Goal: Find specific page/section: Find specific page/section

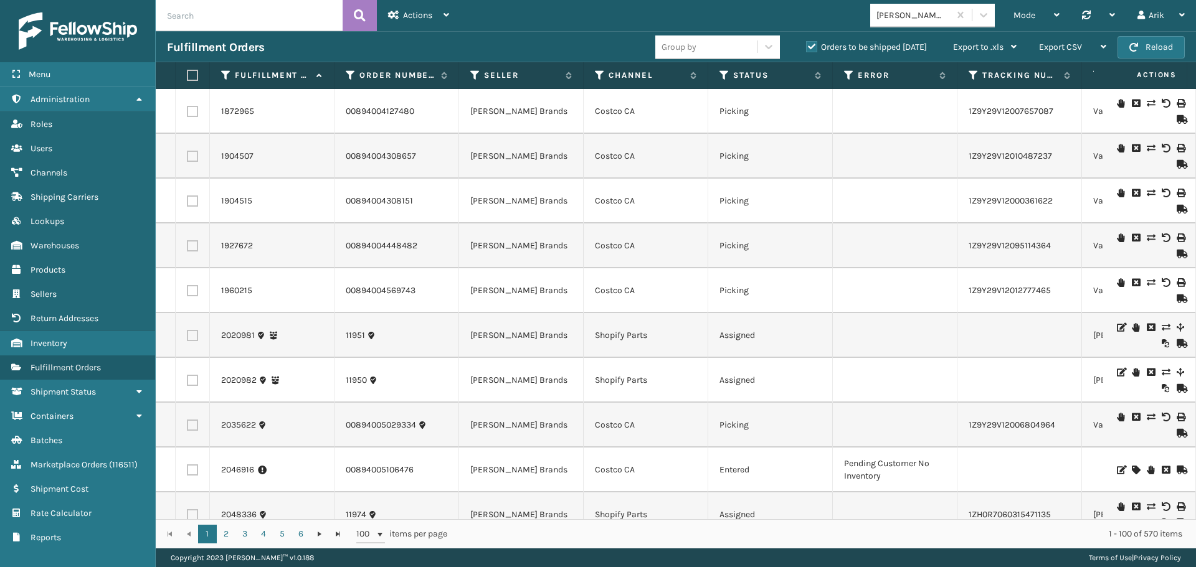
scroll to position [202, 0]
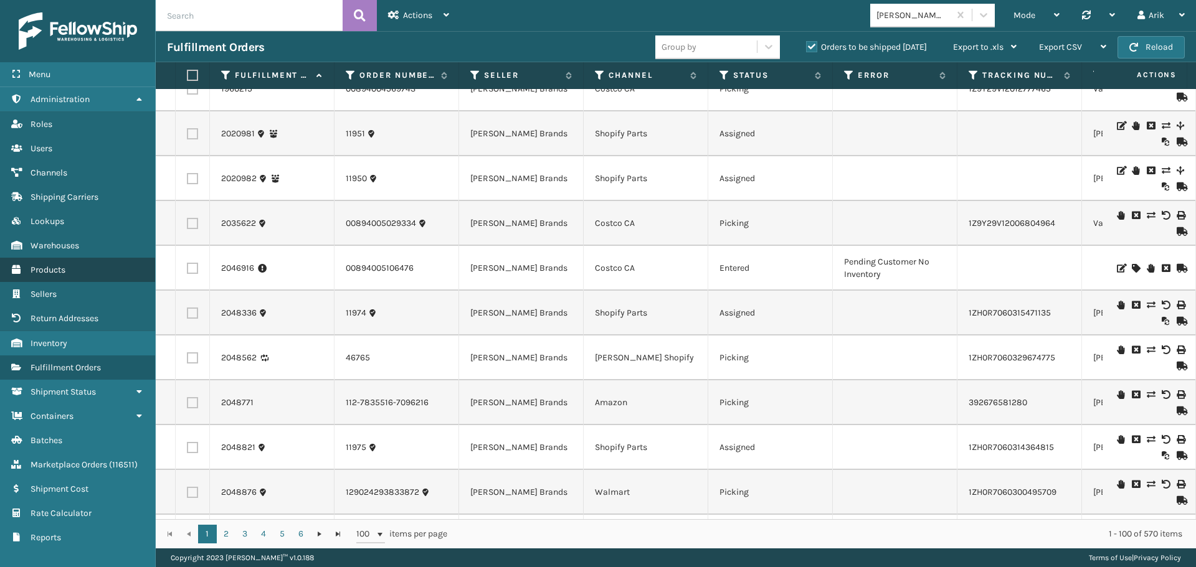
click at [57, 262] on link "Products" at bounding box center [77, 270] width 155 height 24
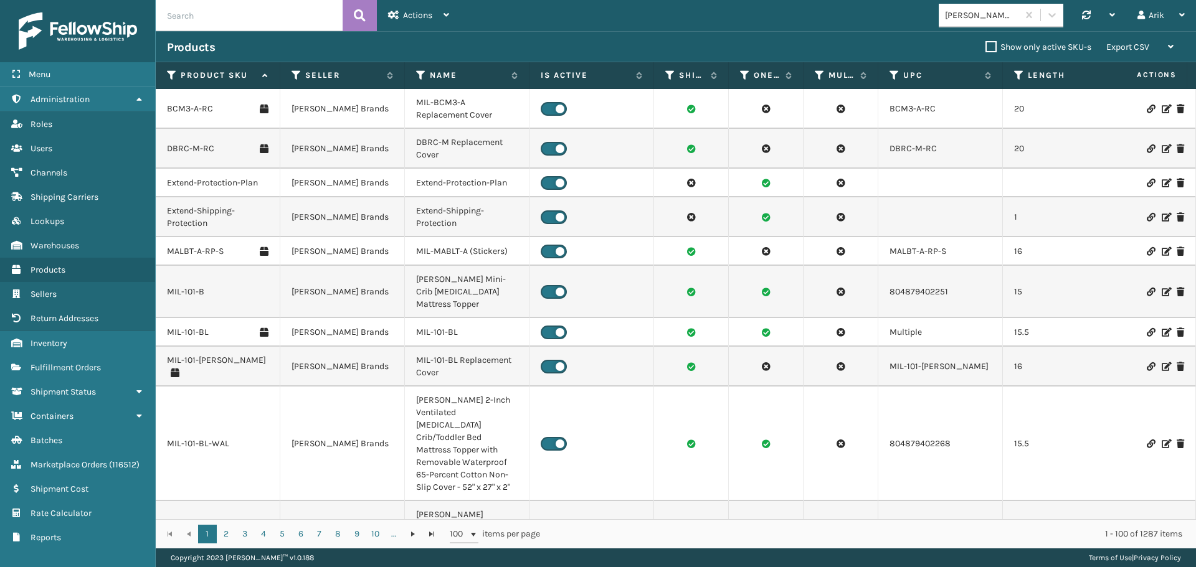
click at [986, 17] on div "[PERSON_NAME] Brands" at bounding box center [982, 15] width 74 height 13
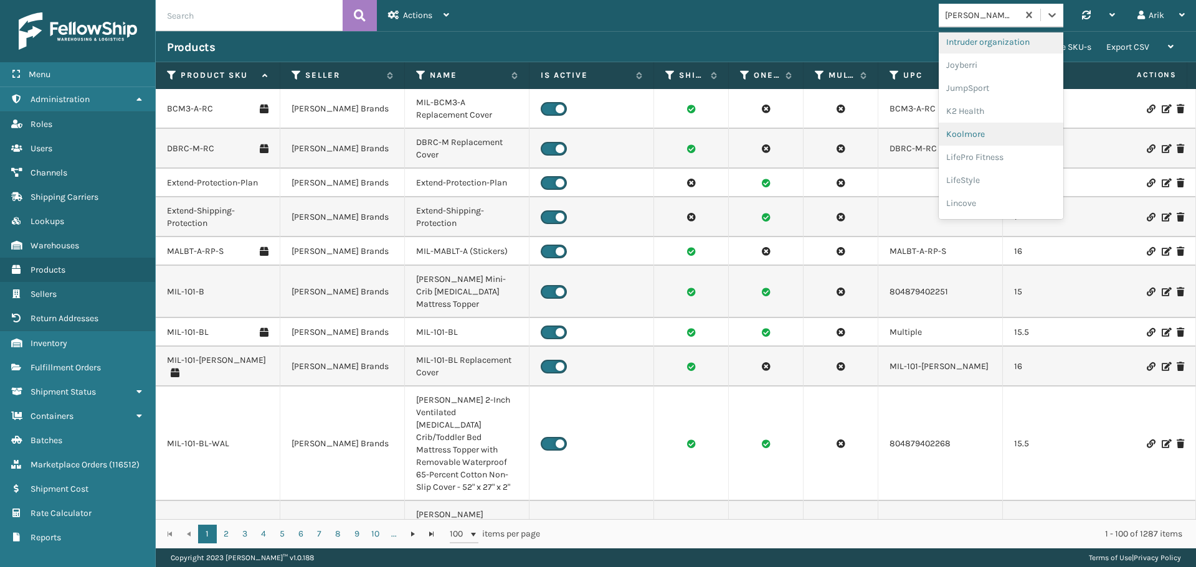
scroll to position [249, 0]
click at [965, 189] on div "JumpSport" at bounding box center [1000, 188] width 125 height 23
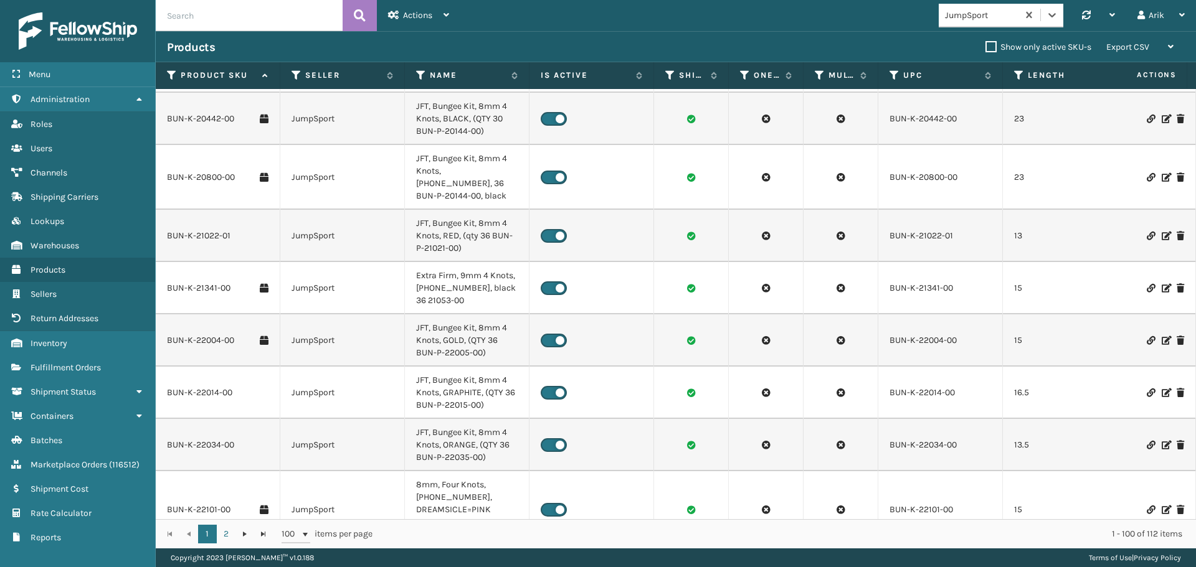
scroll to position [0, 0]
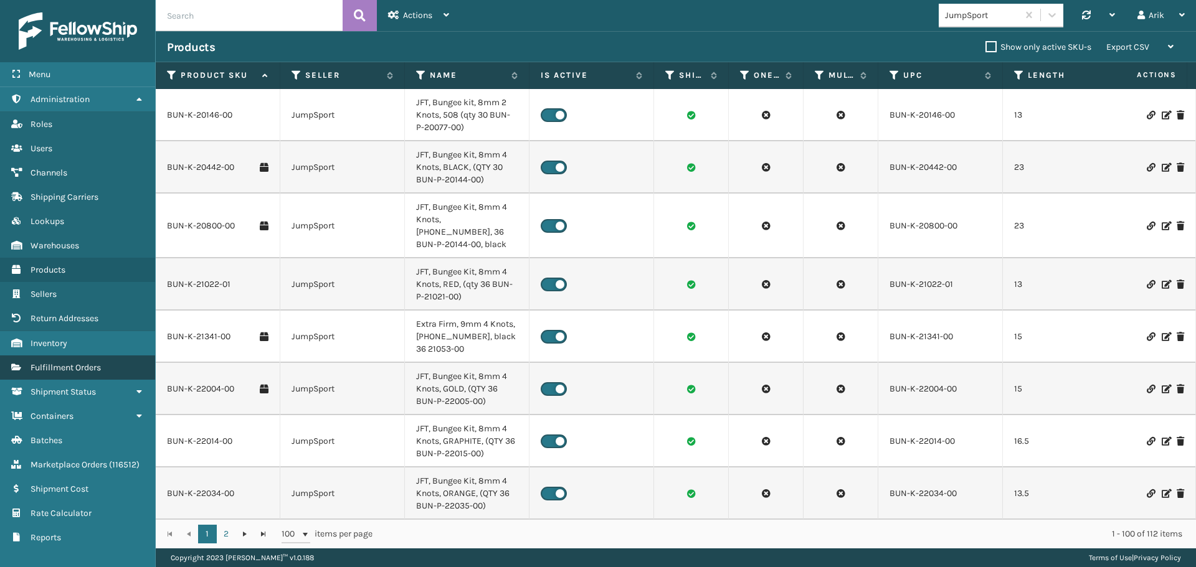
click at [78, 371] on span "Fulfillment Orders" at bounding box center [66, 367] width 70 height 11
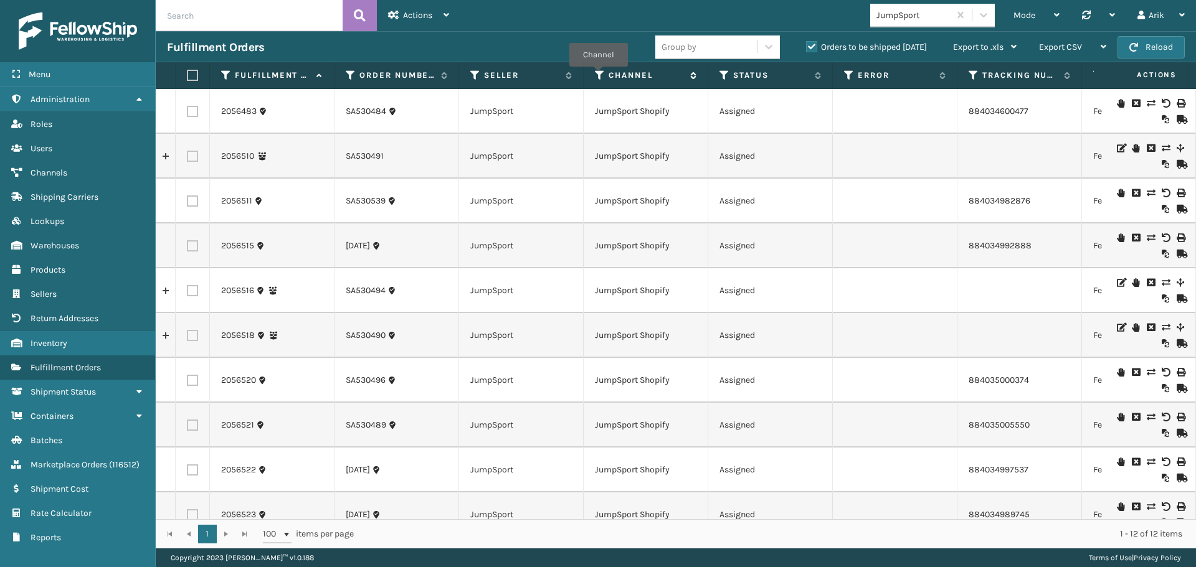
click at [598, 75] on icon at bounding box center [600, 75] width 10 height 11
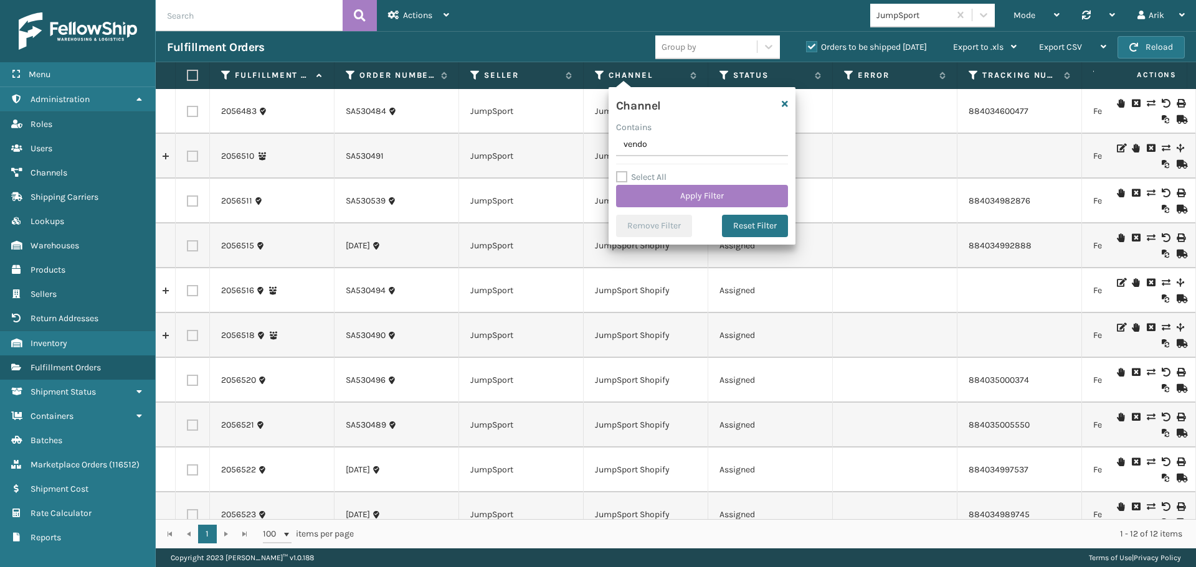
type input "vendor"
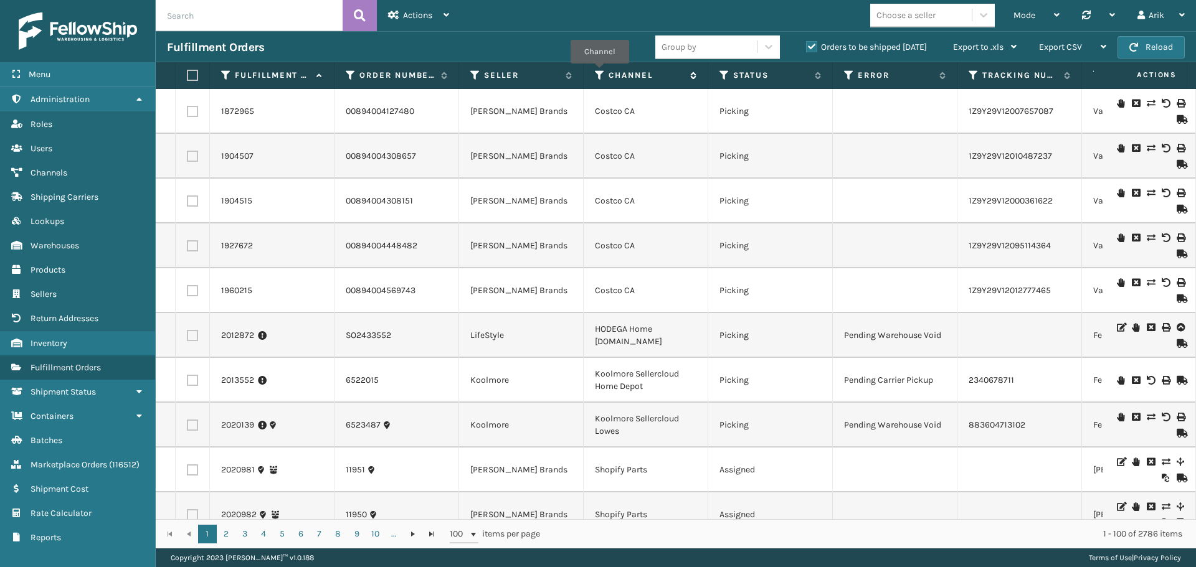
click at [599, 72] on icon at bounding box center [600, 75] width 10 height 11
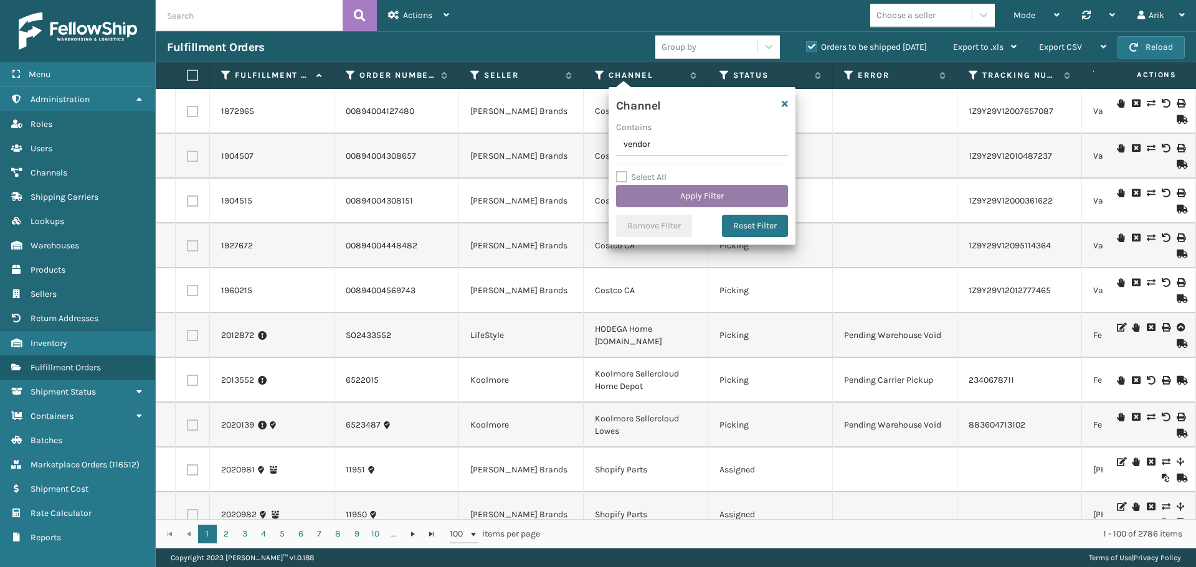
type input "vendor"
click at [687, 191] on button "Apply Filter" at bounding box center [702, 196] width 172 height 22
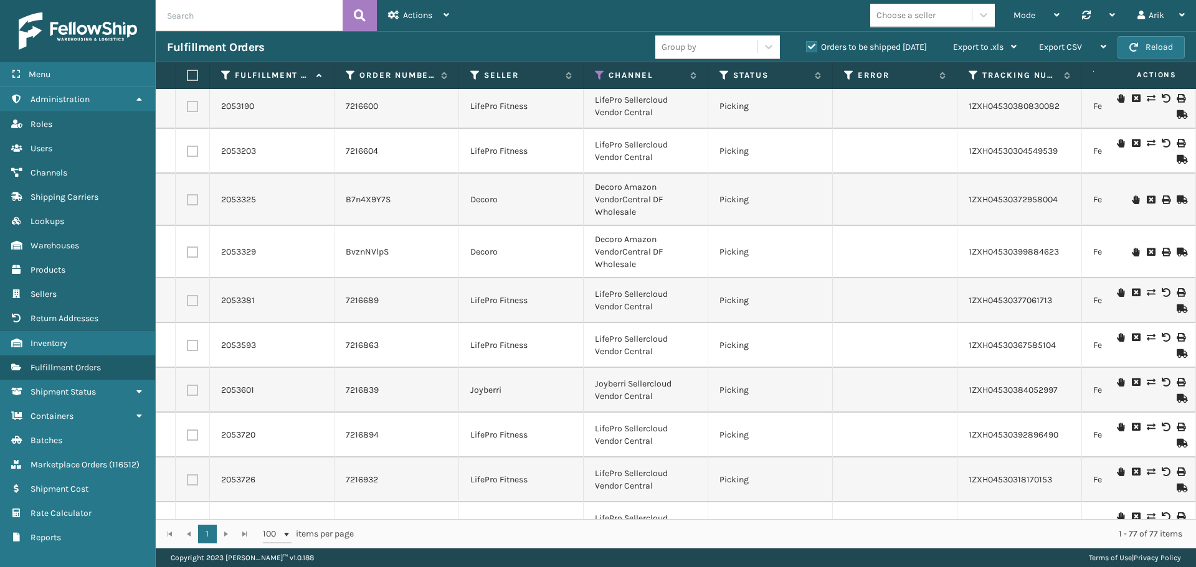
scroll to position [623, 0]
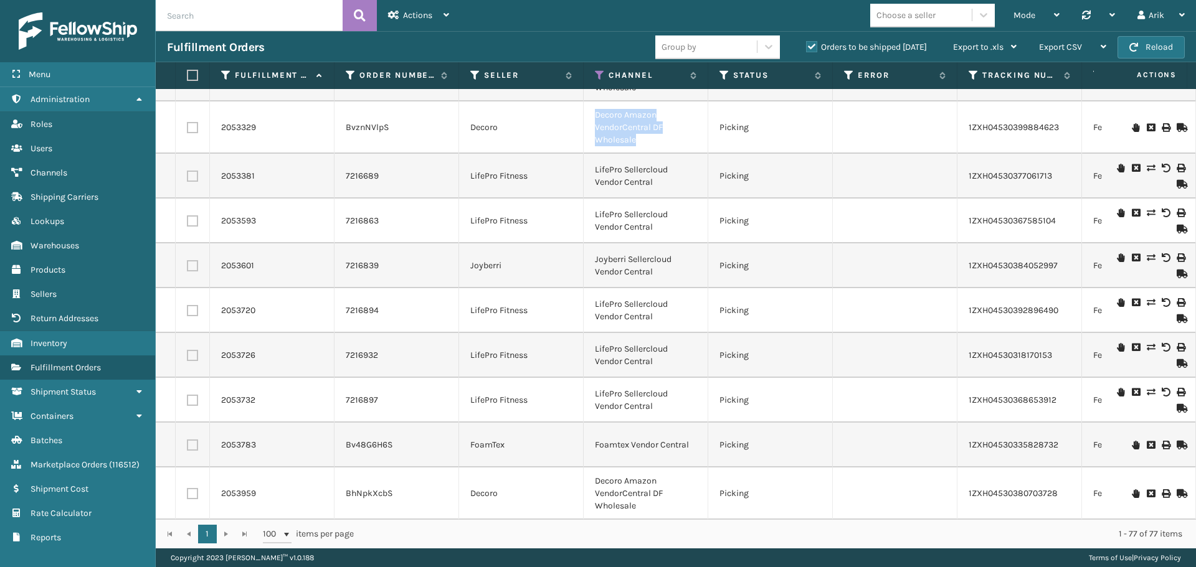
drag, startPoint x: 595, startPoint y: 115, endPoint x: 646, endPoint y: 140, distance: 56.8
click at [643, 139] on td "Decoro Amazon VendorCentral DF Wholesale" at bounding box center [645, 128] width 125 height 52
copy td "Decoro Amazon VendorCentral DF Wholesale"
click at [52, 174] on span "Channels" at bounding box center [49, 173] width 37 height 11
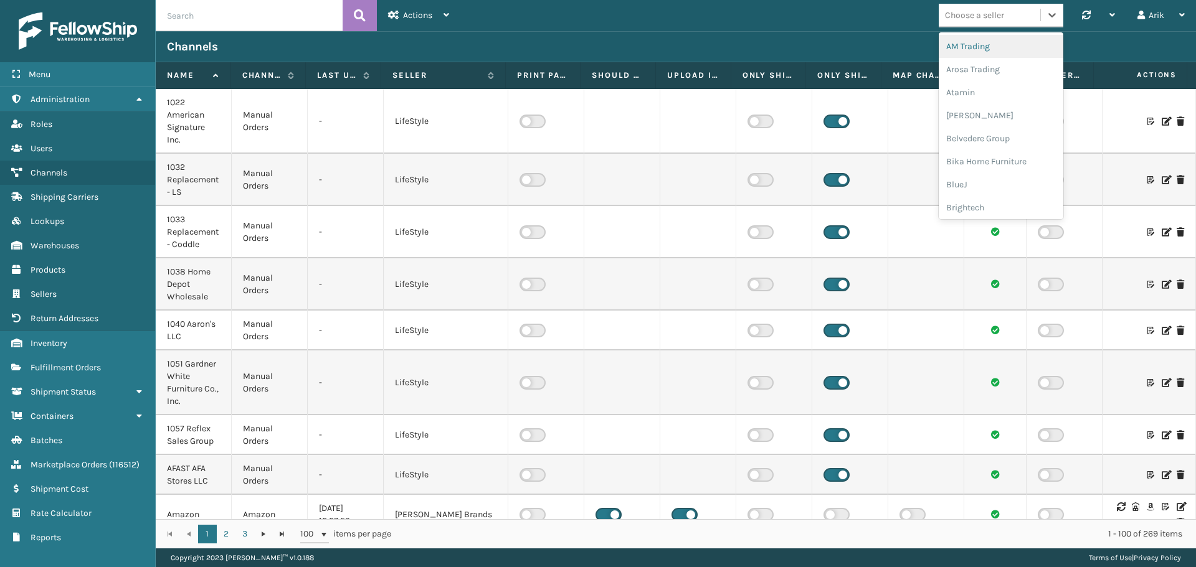
click at [971, 13] on div "Choose a seller" at bounding box center [974, 15] width 59 height 13
click at [960, 69] on div "Emson" at bounding box center [1000, 73] width 125 height 23
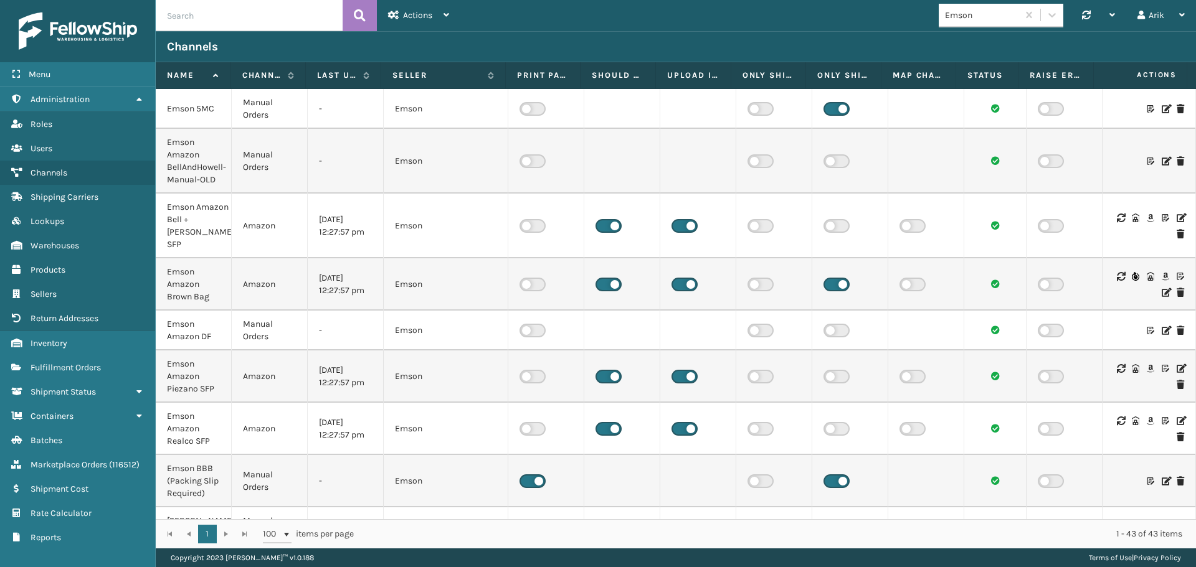
click at [1161, 326] on icon at bounding box center [1164, 330] width 7 height 9
click at [80, 196] on span "Shipping Carriers" at bounding box center [65, 197] width 68 height 11
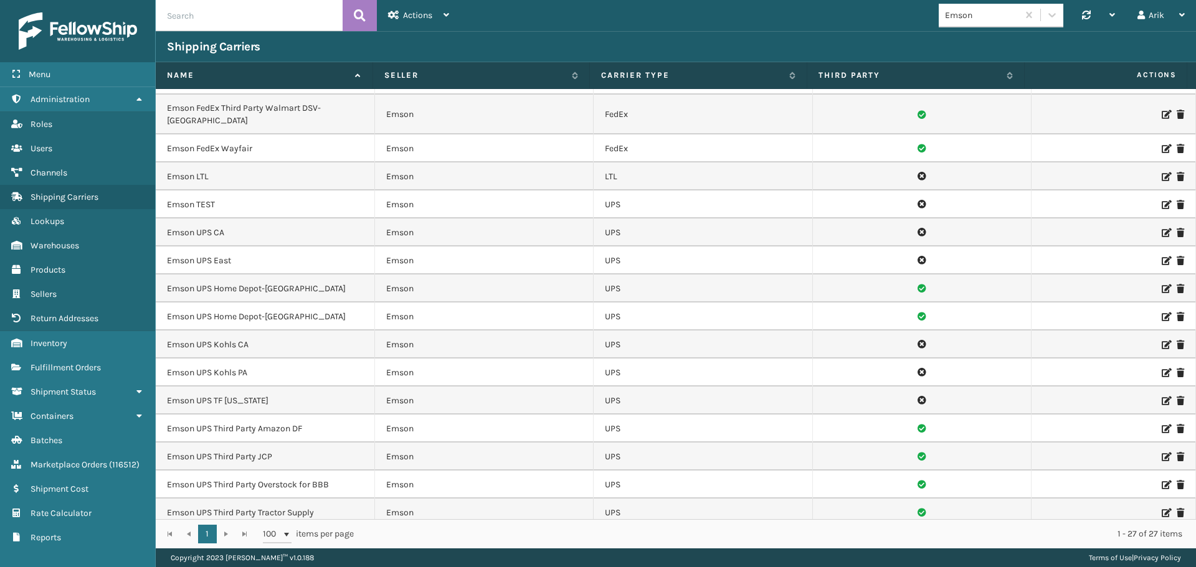
scroll to position [326, 0]
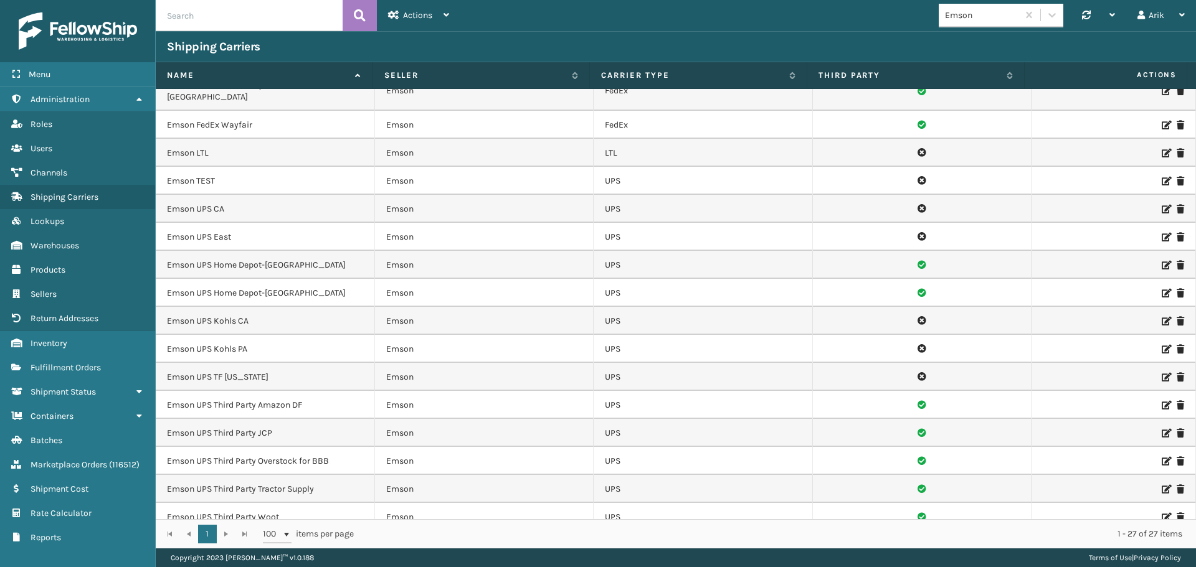
click at [1161, 401] on icon at bounding box center [1164, 405] width 7 height 9
